Goal: Communication & Community: Answer question/provide support

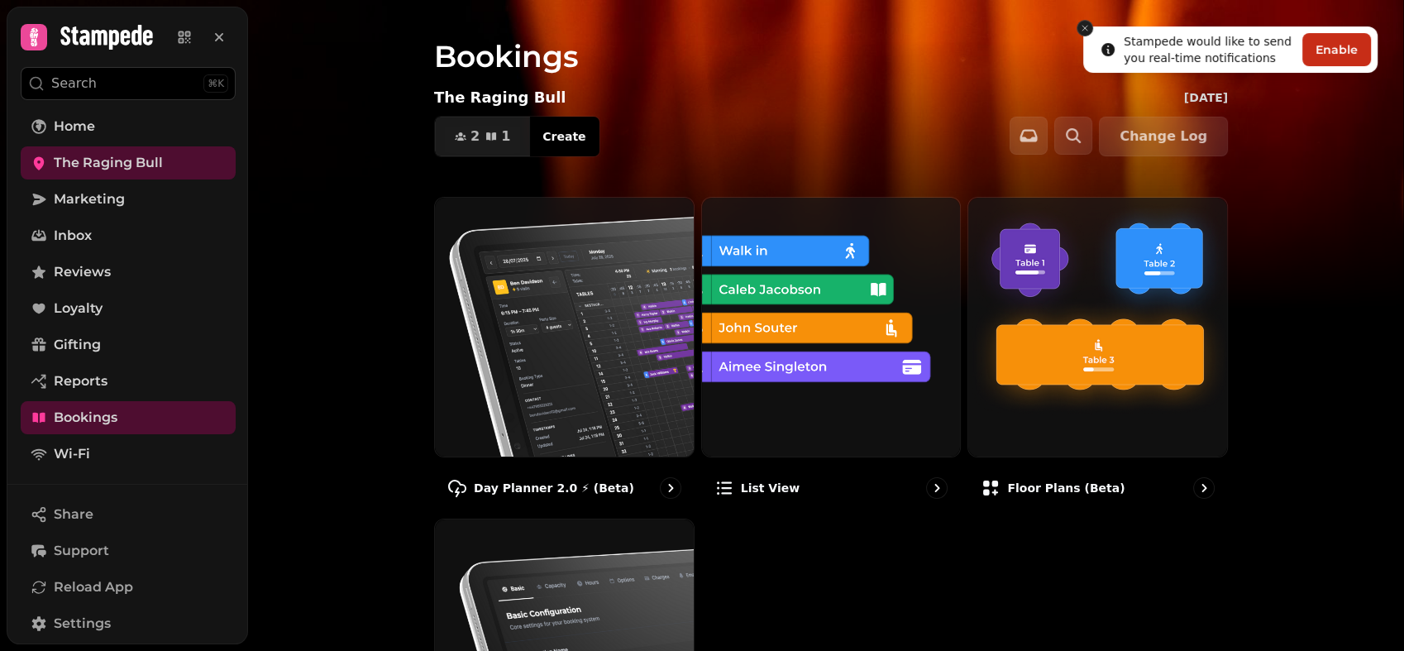
click at [1084, 32] on icon "Close toast" at bounding box center [1085, 28] width 10 height 10
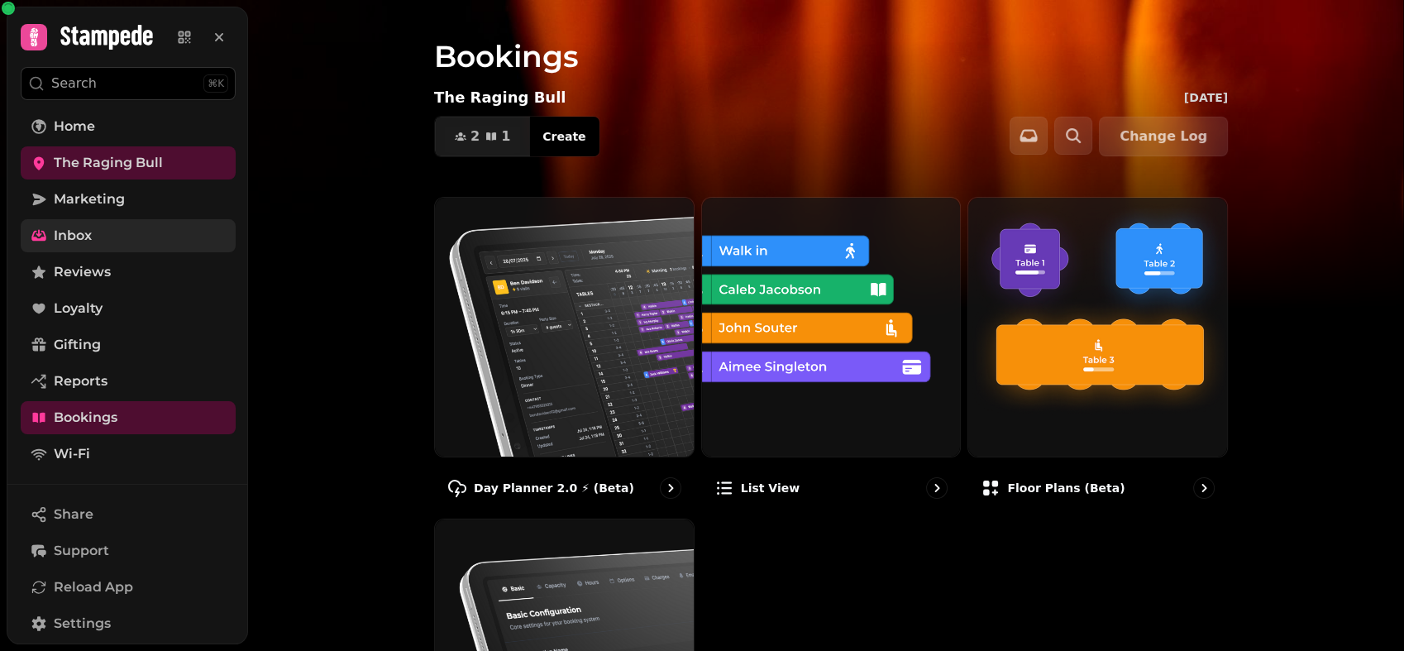
click at [115, 227] on link "Inbox" at bounding box center [128, 235] width 215 height 33
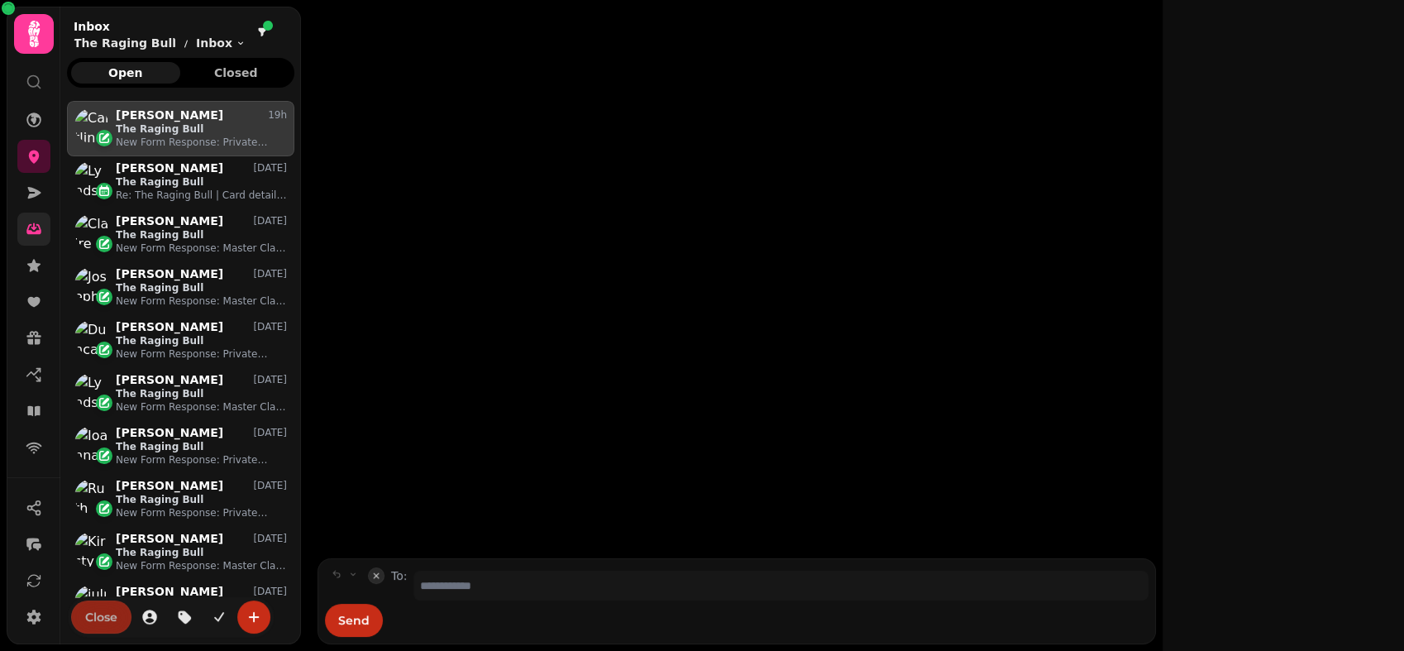
scroll to position [522, 213]
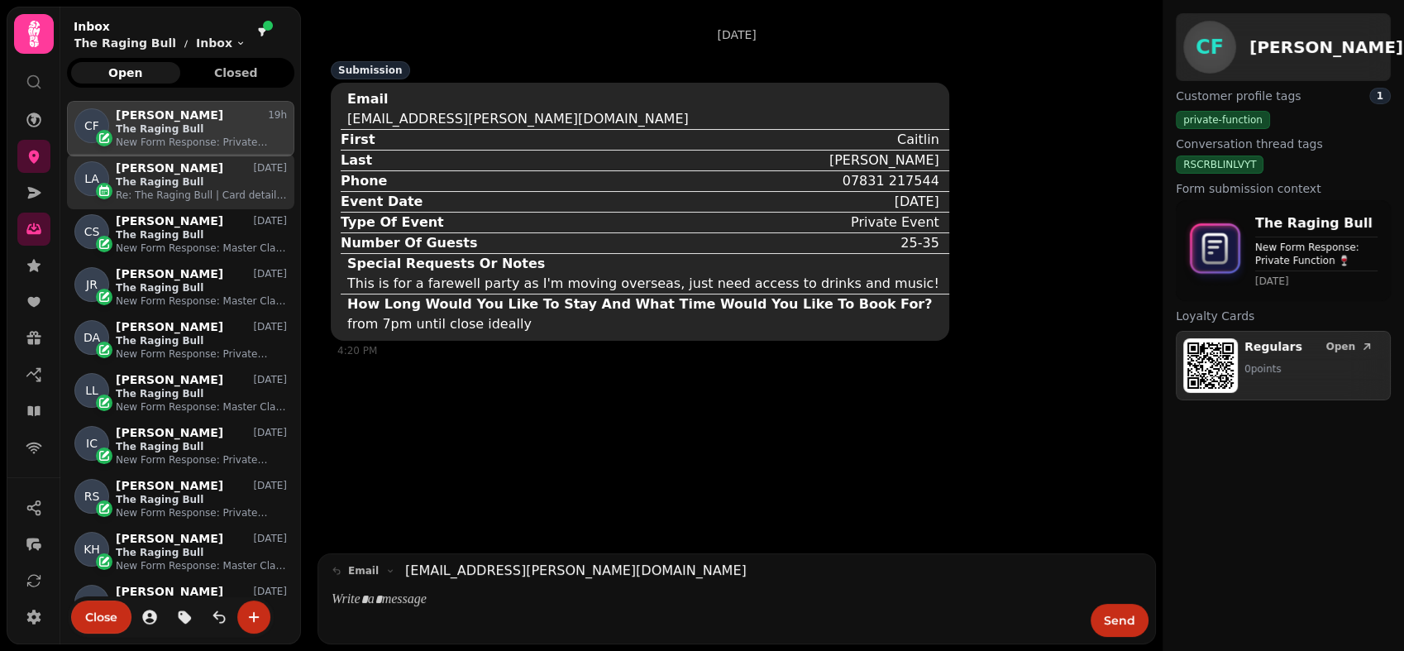
click at [181, 198] on p "Re: The Raging Bull | Card details required" at bounding box center [201, 195] width 171 height 13
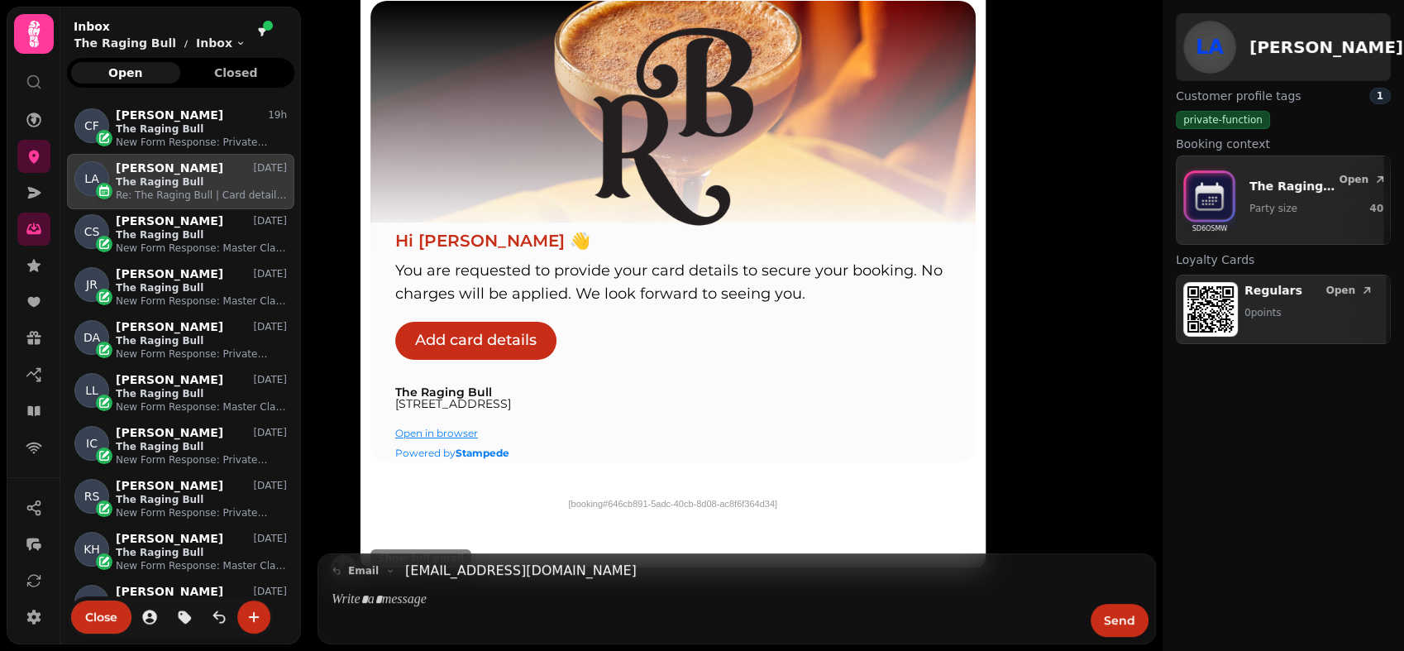
scroll to position [306, 0]
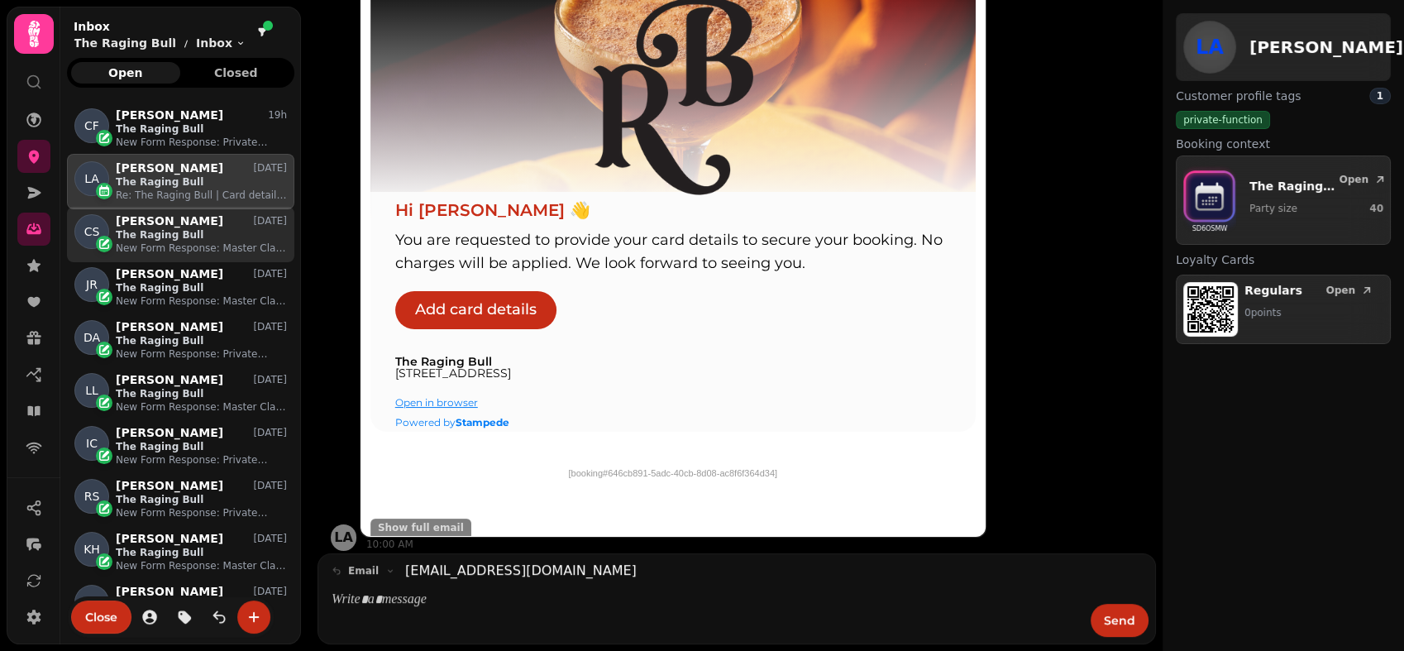
click at [178, 232] on p "The Raging Bull" at bounding box center [201, 234] width 171 height 13
